Goal: Task Accomplishment & Management: Manage account settings

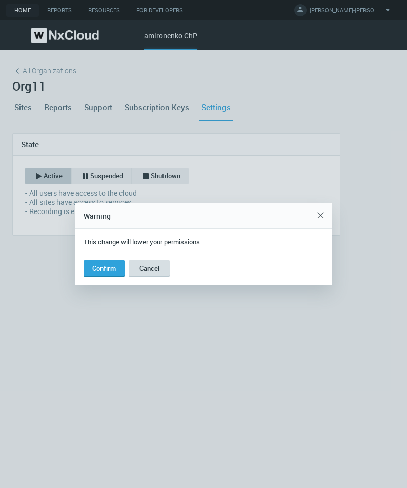
click at [158, 268] on span "Cancel" at bounding box center [149, 268] width 20 height 9
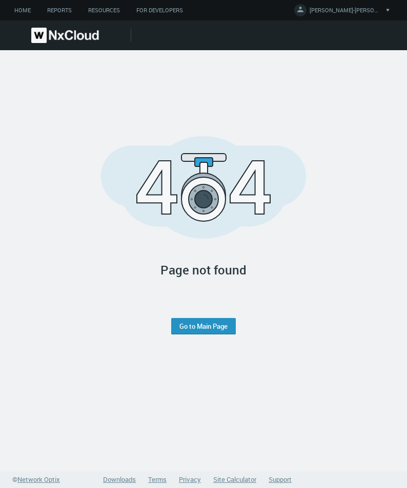
click at [181, 327] on link "Go to Main Page" at bounding box center [203, 326] width 48 height 8
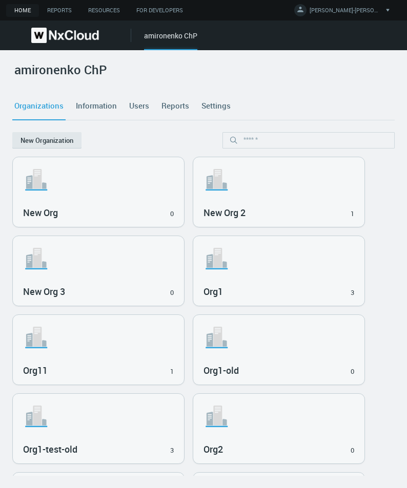
click at [123, 363] on div "Org11 1" at bounding box center [98, 369] width 151 height 17
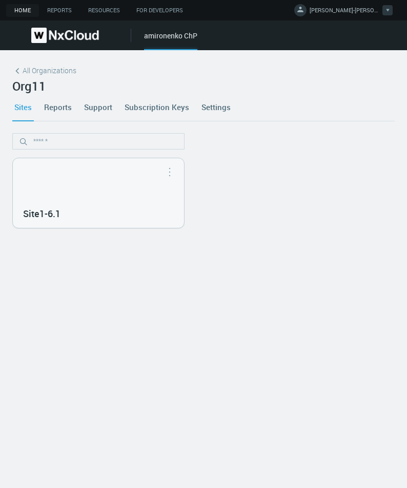
click at [359, 7] on span "[PERSON_NAME]-[PERSON_NAME]" at bounding box center [345, 12] width 72 height 12
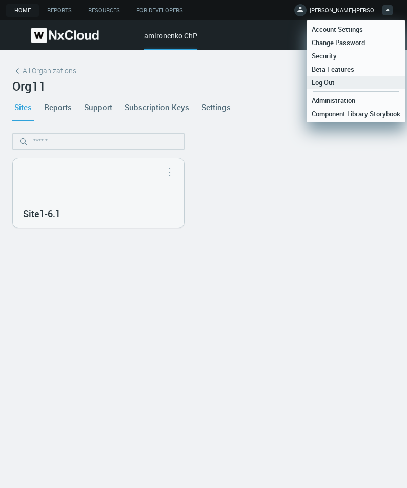
click at [343, 84] on link "Log Out" at bounding box center [355, 82] width 99 height 13
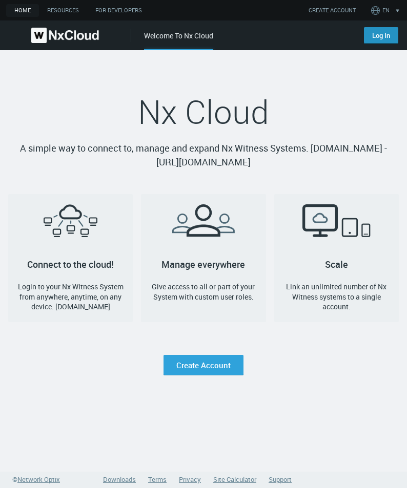
click at [376, 35] on link "Log In" at bounding box center [381, 35] width 34 height 16
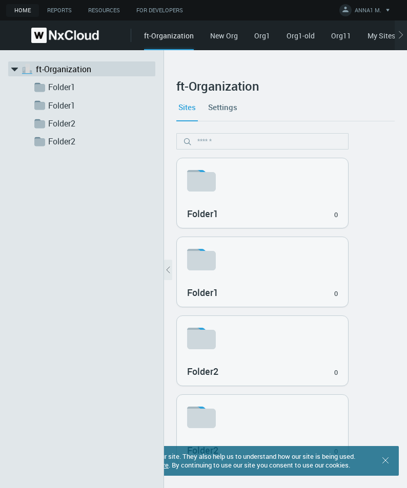
click at [332, 37] on link "Org11" at bounding box center [341, 36] width 20 height 10
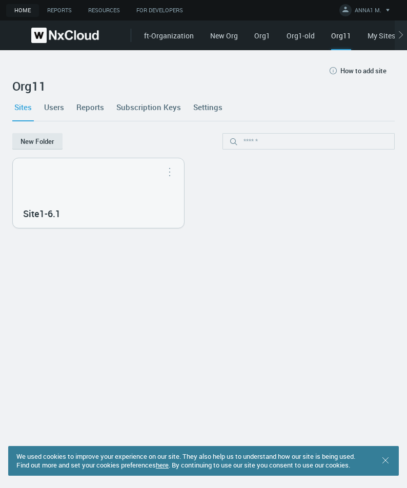
click at [57, 107] on link "Users" at bounding box center [54, 107] width 24 height 28
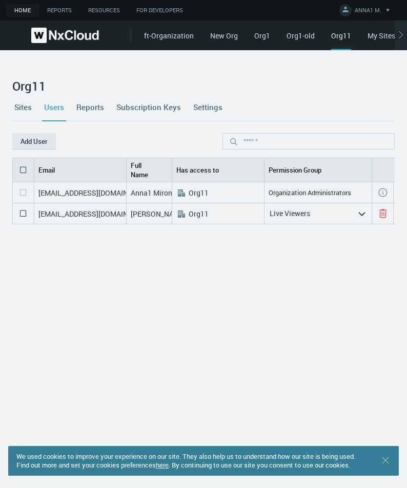
click at [204, 105] on link "Settings" at bounding box center [207, 107] width 33 height 28
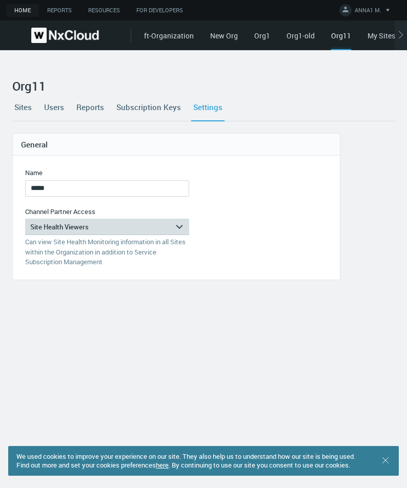
click at [100, 222] on div "Site Health Viewers" at bounding box center [100, 227] width 150 height 16
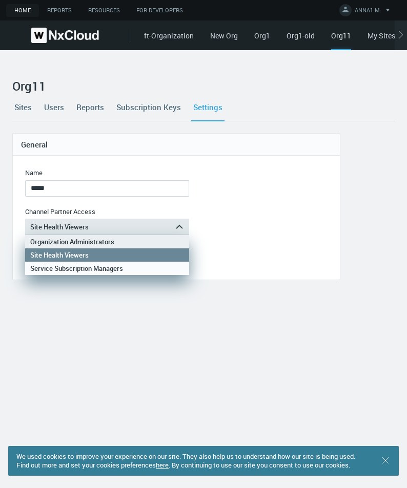
click at [87, 241] on div "Organization Administrators" at bounding box center [107, 241] width 154 height 13
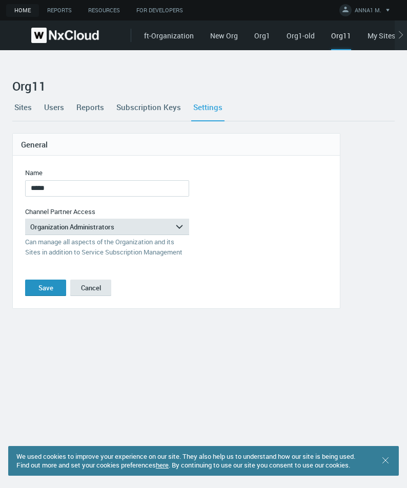
click at [47, 286] on div "Save" at bounding box center [45, 288] width 15 height 8
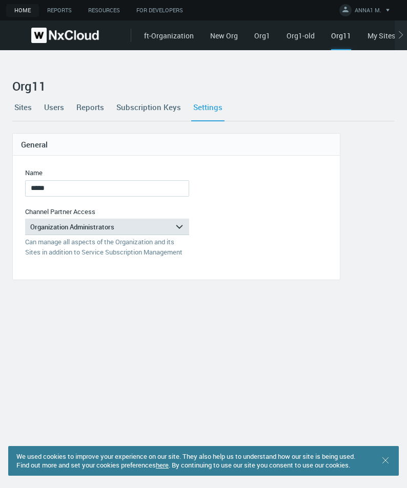
click at [61, 109] on link "Users" at bounding box center [54, 107] width 24 height 28
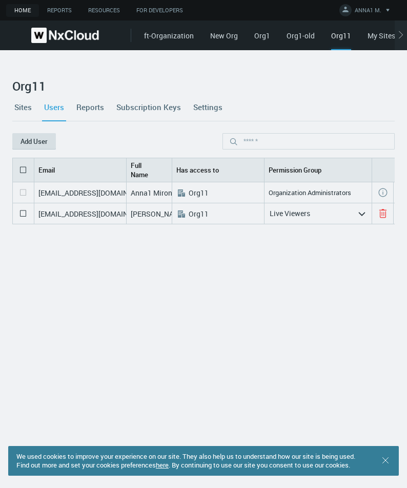
click at [35, 141] on button "Add User" at bounding box center [34, 141] width 44 height 16
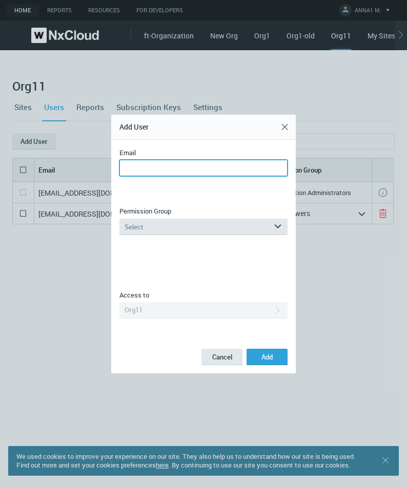
click at [237, 174] on input "Email" at bounding box center [203, 168] width 168 height 16
click at [169, 167] on input "**********" at bounding box center [203, 168] width 168 height 16
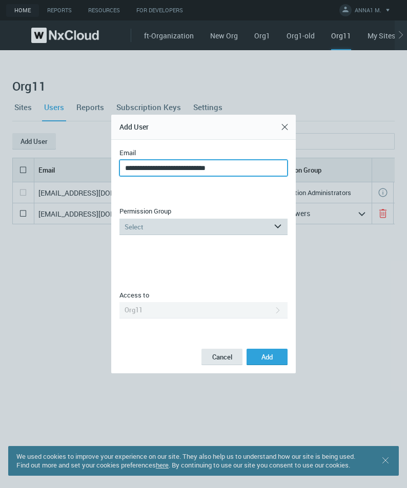
type input "**********"
click at [192, 221] on div "Select" at bounding box center [196, 227] width 154 height 16
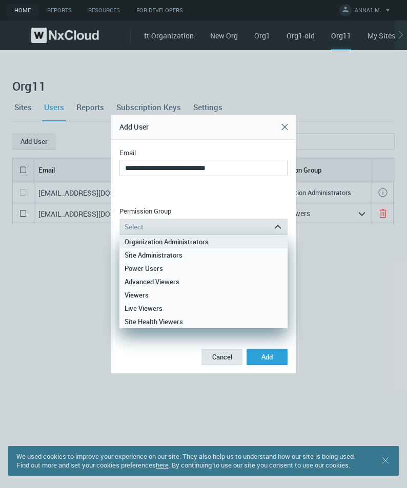
click at [181, 240] on div "Organization Administrators" at bounding box center [203, 241] width 158 height 13
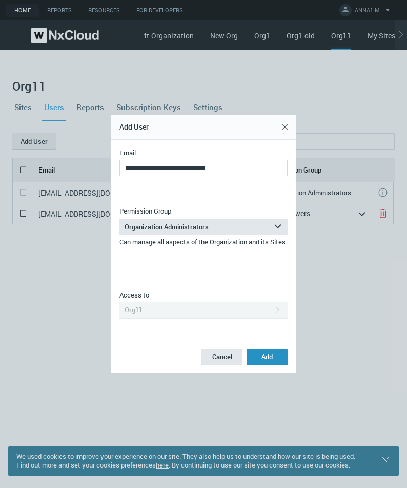
click at [266, 357] on span "Add" at bounding box center [266, 356] width 11 height 9
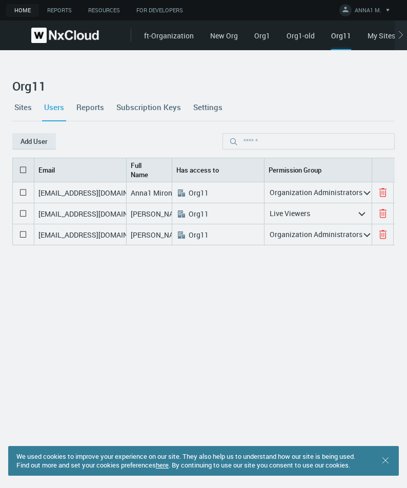
click at [202, 109] on link "Settings" at bounding box center [207, 107] width 33 height 28
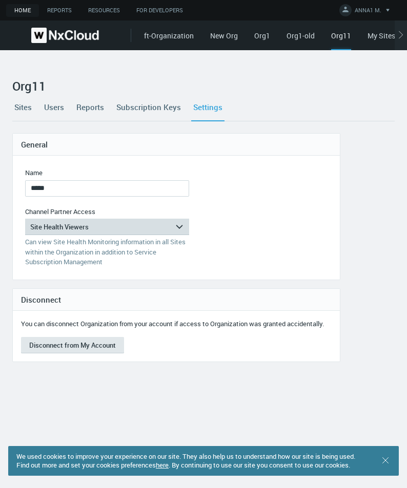
click at [155, 225] on div "Site Health Viewers" at bounding box center [100, 227] width 150 height 16
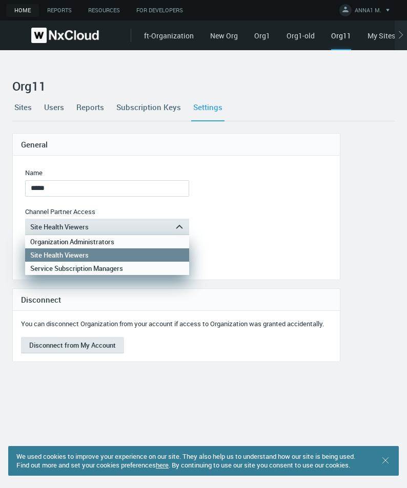
click at [129, 241] on div "Organization Administrators" at bounding box center [107, 241] width 154 height 13
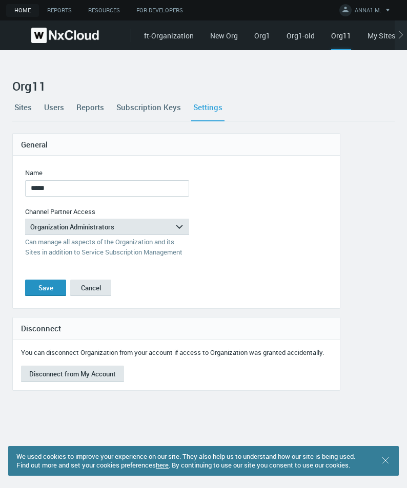
click at [56, 286] on button "Save" at bounding box center [45, 288] width 41 height 16
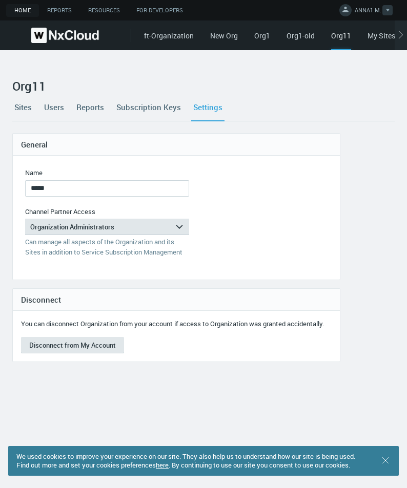
click at [369, 12] on span "ANNA1 M." at bounding box center [367, 12] width 27 height 12
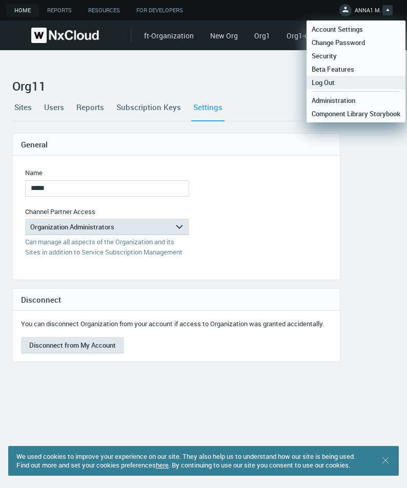
click at [364, 81] on link "Log Out" at bounding box center [355, 82] width 99 height 13
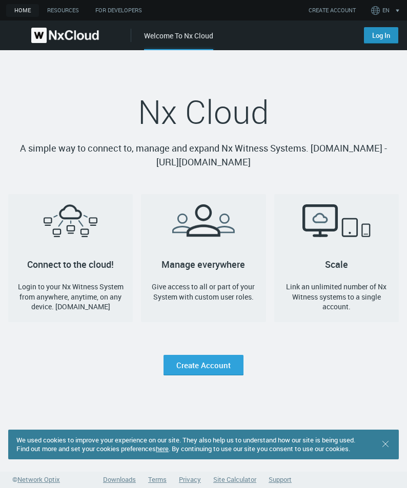
click at [370, 37] on link "Log In" at bounding box center [381, 35] width 34 height 16
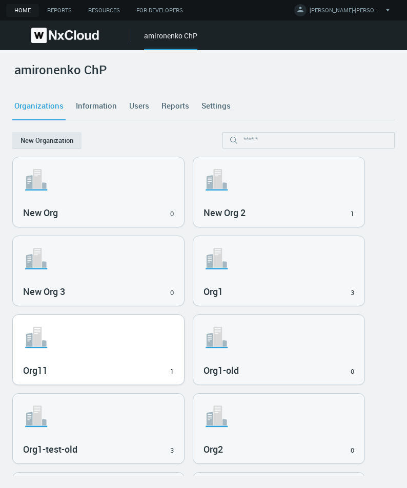
click at [146, 364] on div "Org11 1" at bounding box center [98, 369] width 151 height 17
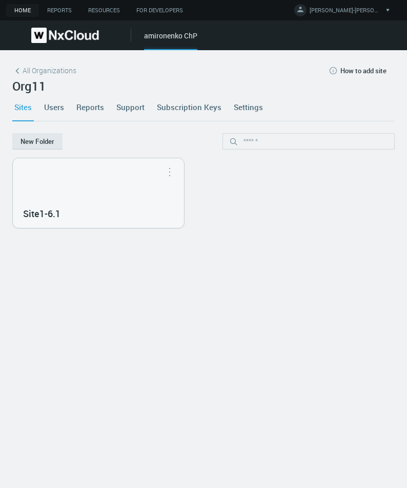
click at [236, 106] on link "Settings" at bounding box center [247, 107] width 33 height 28
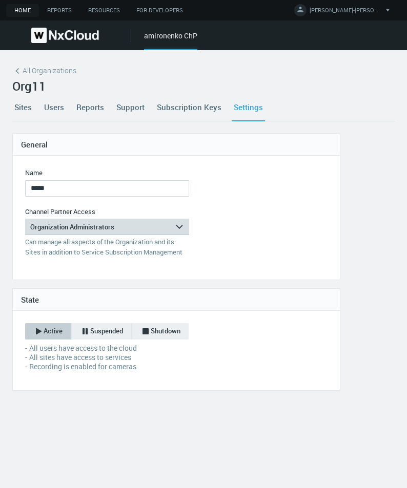
click at [105, 227] on div "Organization Administrators" at bounding box center [100, 227] width 150 height 16
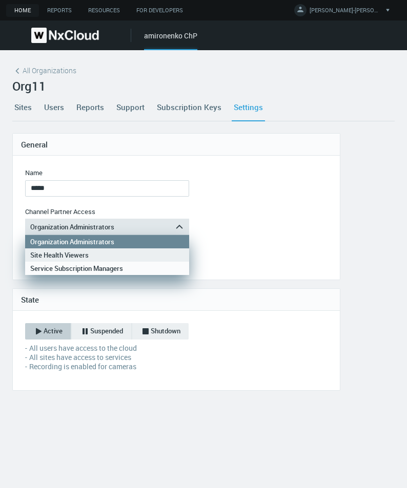
click at [78, 254] on div "Site Health Viewers" at bounding box center [107, 254] width 154 height 13
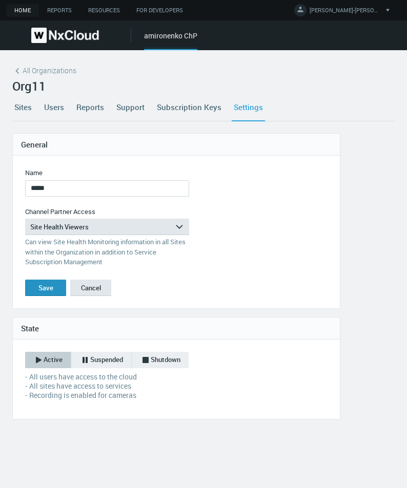
click at [45, 287] on div "Save" at bounding box center [45, 288] width 15 height 8
